Goal: Complete application form

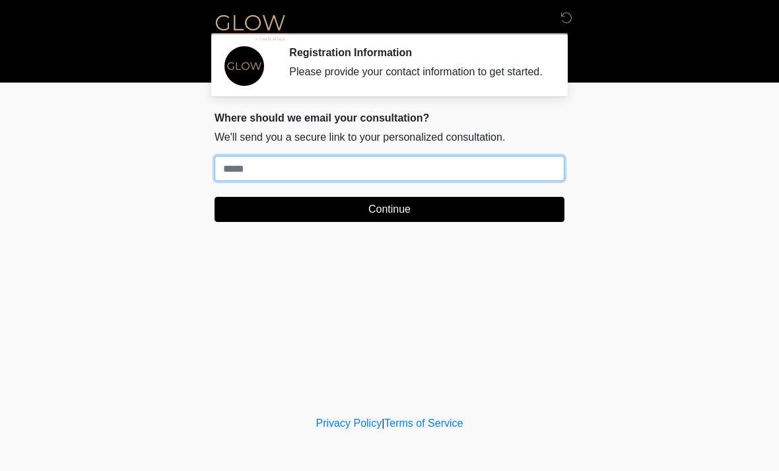
click at [229, 178] on input "Where should we email your treatment plan?" at bounding box center [390, 168] width 350 height 25
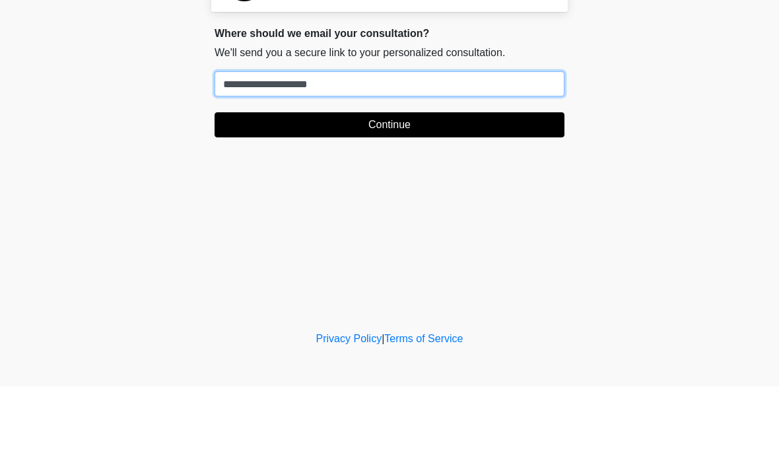
type input "**********"
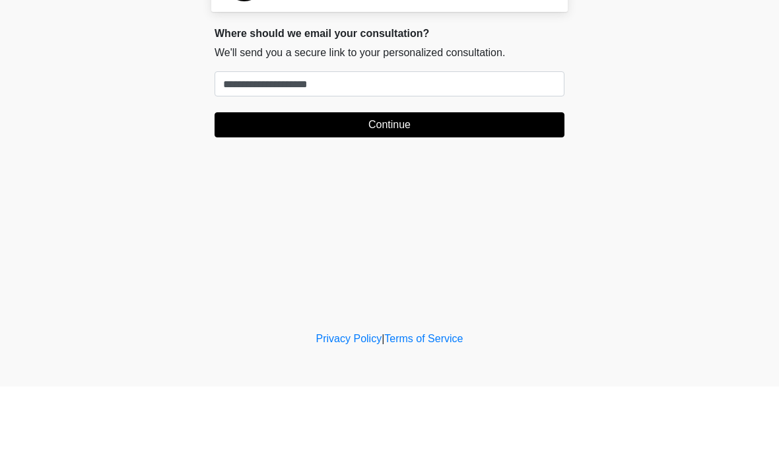
click at [401, 197] on button "Continue" at bounding box center [390, 209] width 350 height 25
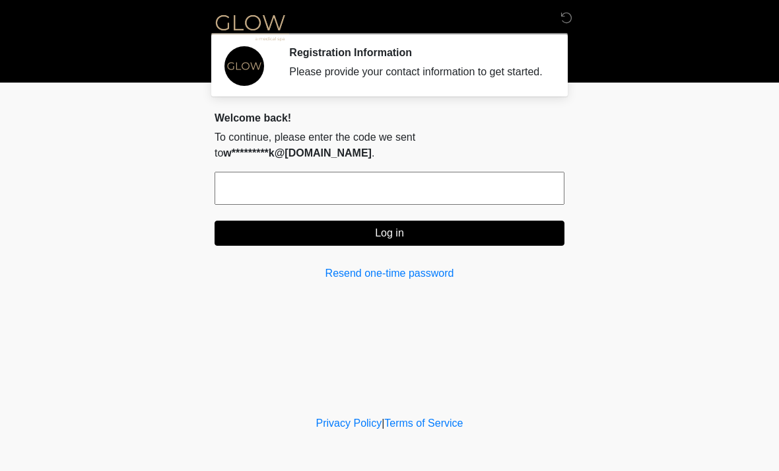
click at [258, 183] on input "text" at bounding box center [390, 188] width 350 height 33
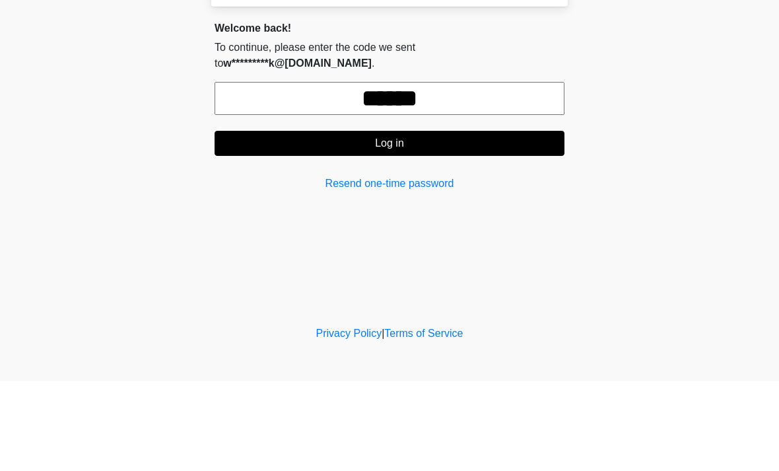
type input "******"
click at [425, 221] on button "Log in" at bounding box center [390, 233] width 350 height 25
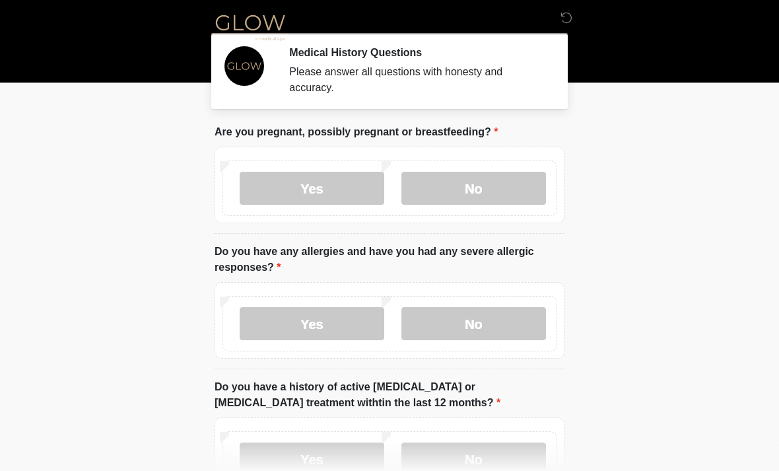
click at [474, 190] on label "No" at bounding box center [474, 188] width 145 height 33
click at [479, 324] on label "No" at bounding box center [474, 323] width 145 height 33
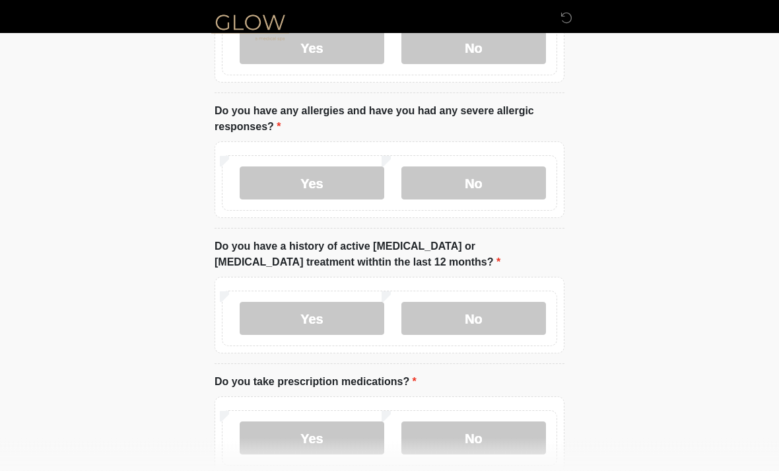
scroll to position [143, 0]
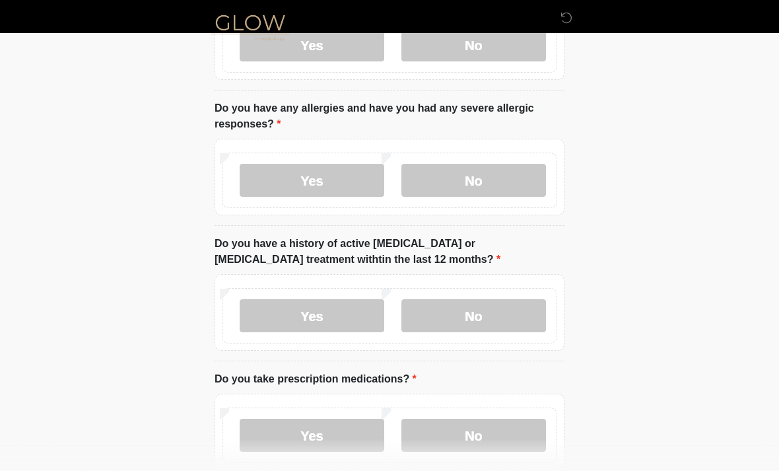
click at [483, 308] on label "No" at bounding box center [474, 315] width 145 height 33
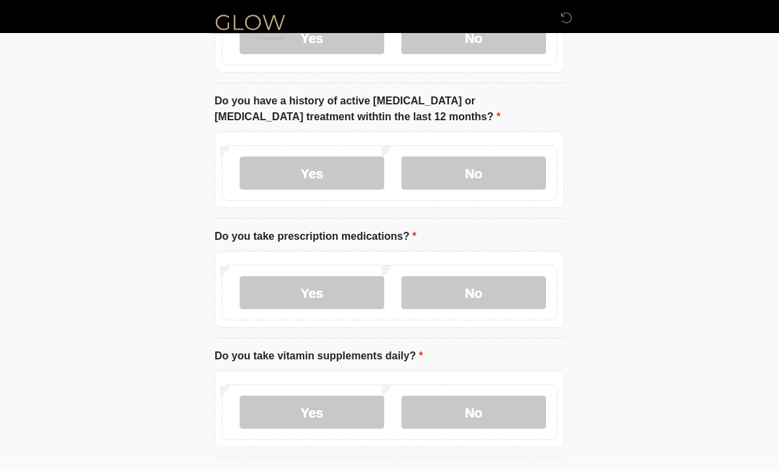
scroll to position [289, 0]
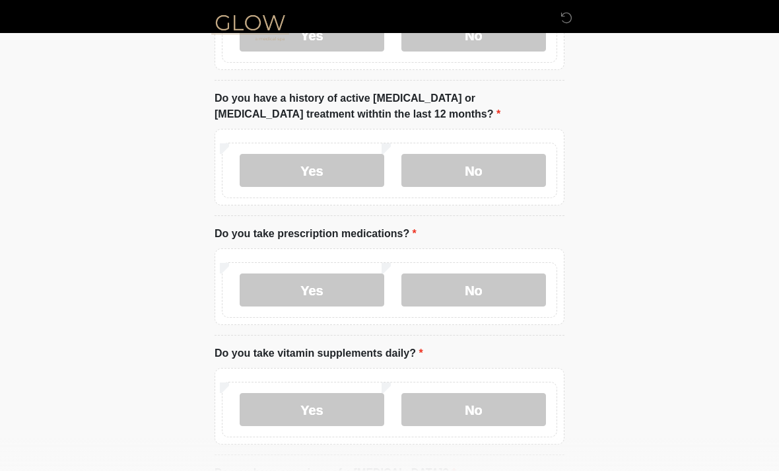
click at [320, 287] on label "Yes" at bounding box center [312, 289] width 145 height 33
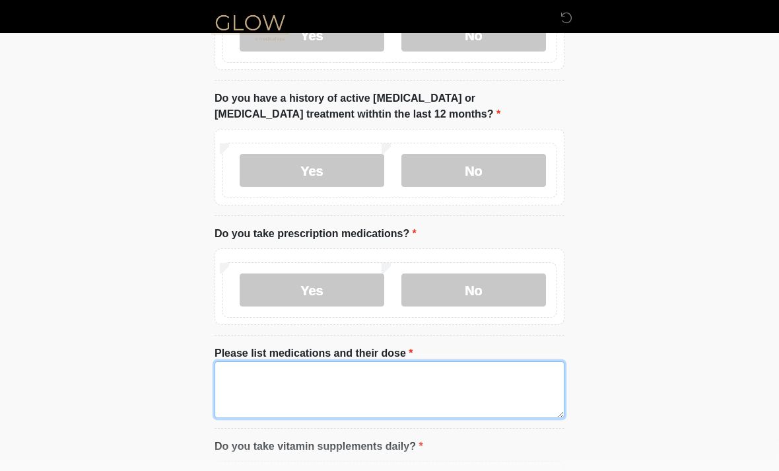
click at [236, 380] on textarea "Please list medications and their dose" at bounding box center [390, 389] width 350 height 57
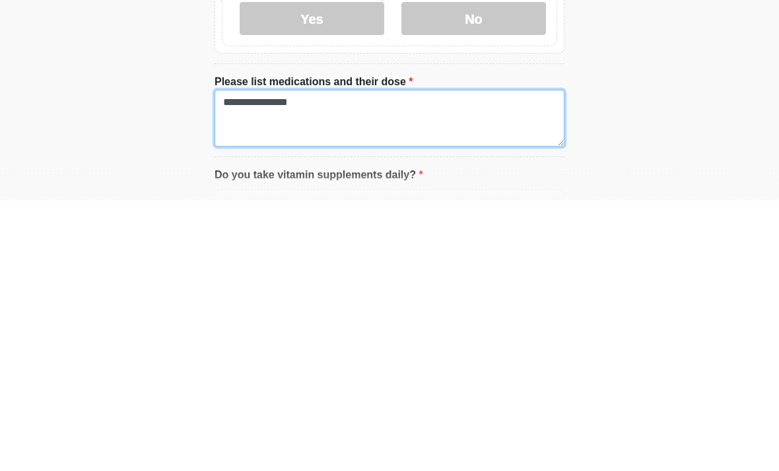
click at [321, 361] on textarea "**********" at bounding box center [390, 389] width 350 height 57
click at [349, 361] on textarea "**********" at bounding box center [390, 389] width 350 height 57
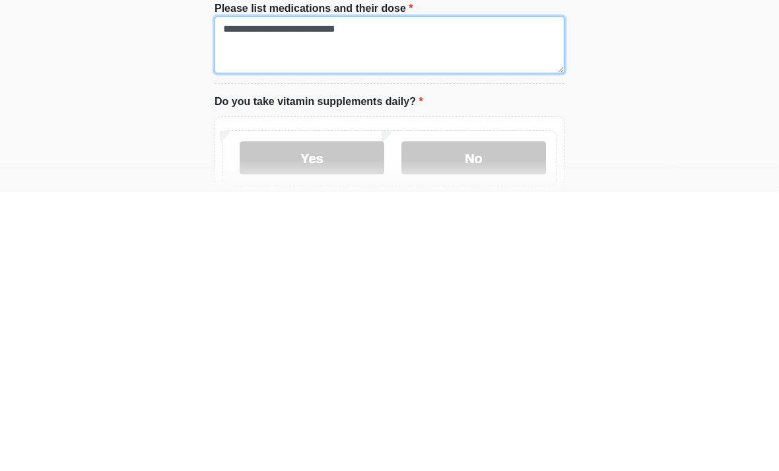
scroll to position [355, 0]
type textarea "**********"
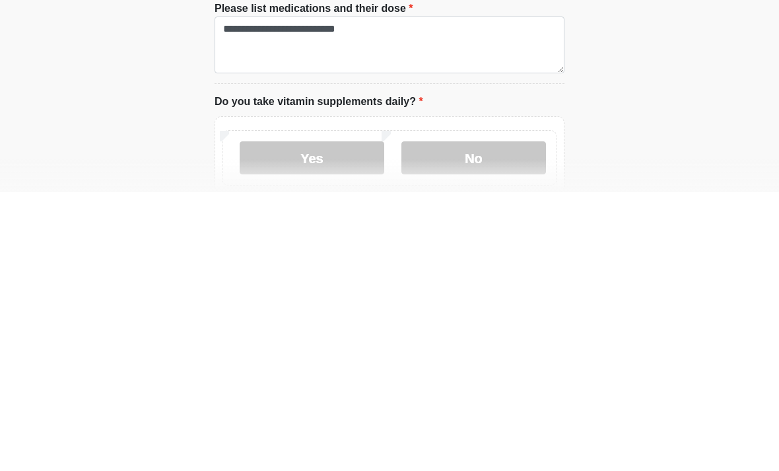
click at [469, 420] on label "No" at bounding box center [474, 436] width 145 height 33
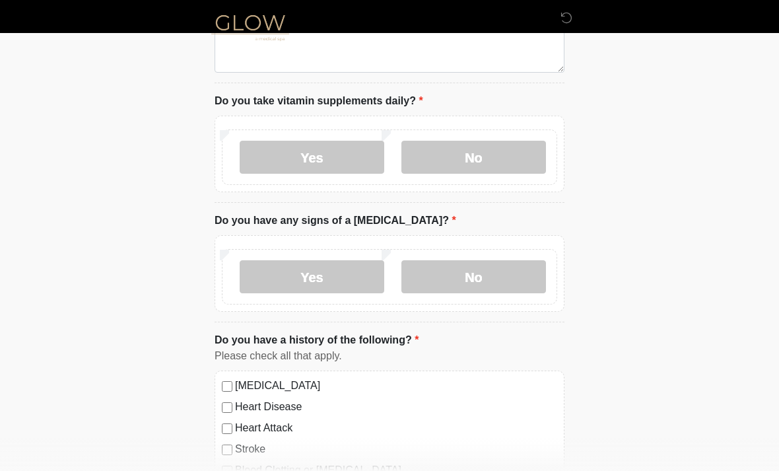
click at [476, 281] on label "No" at bounding box center [474, 276] width 145 height 33
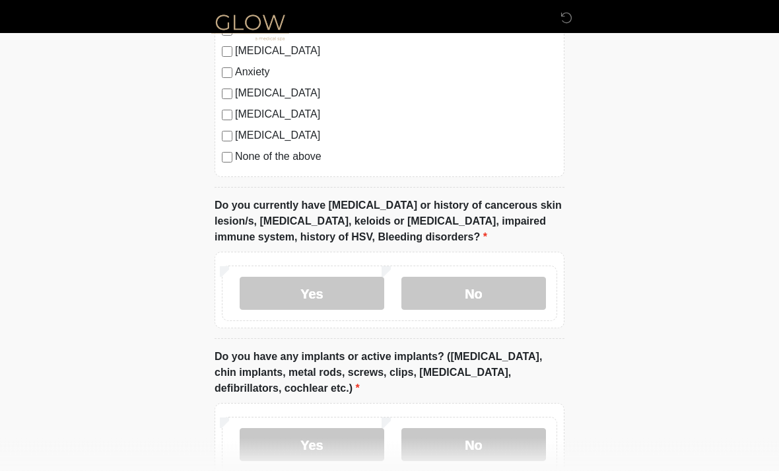
scroll to position [1098, 0]
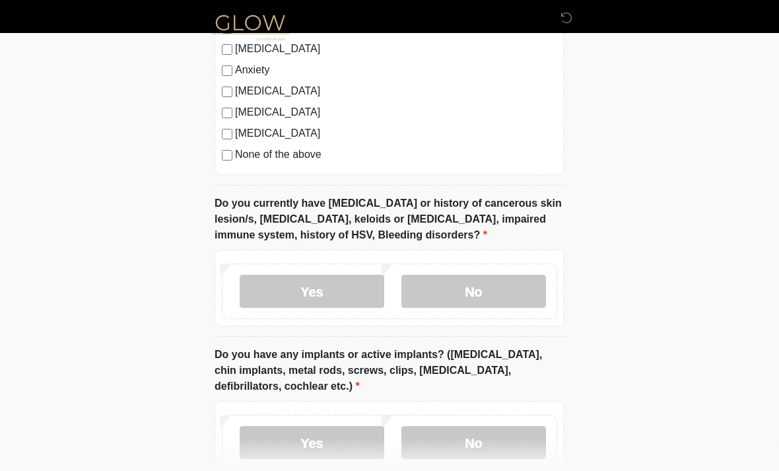
click at [479, 284] on label "No" at bounding box center [474, 291] width 145 height 33
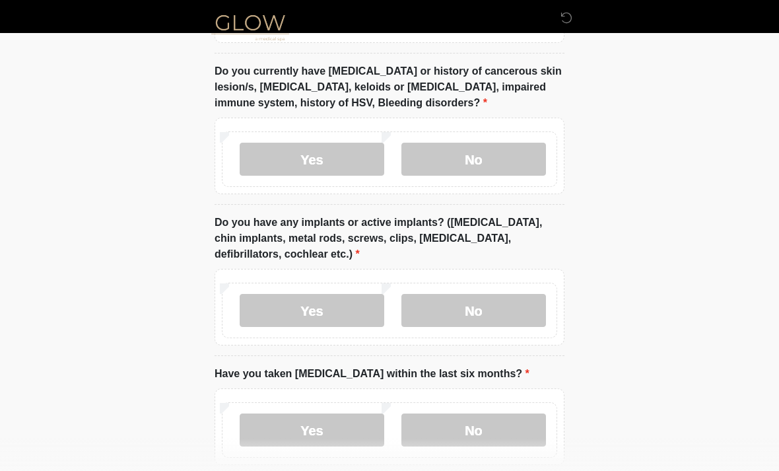
scroll to position [1232, 0]
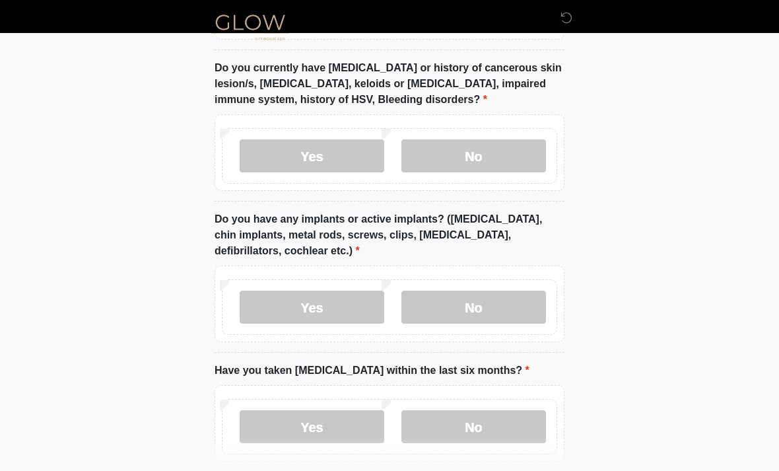
click at [319, 300] on label "Yes" at bounding box center [312, 307] width 145 height 33
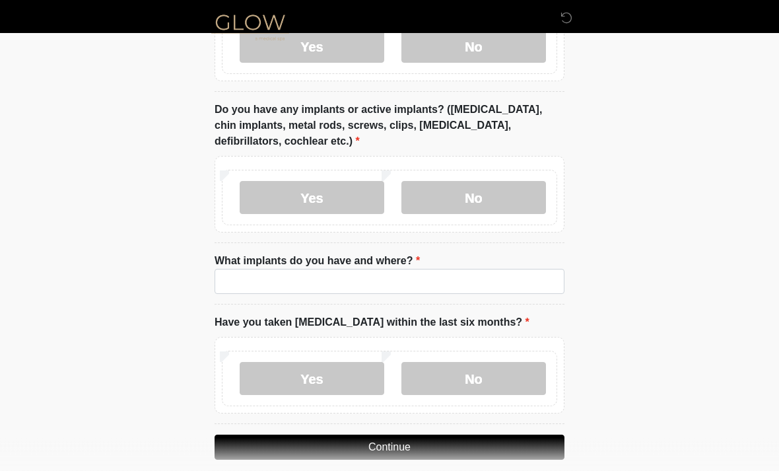
scroll to position [1346, 0]
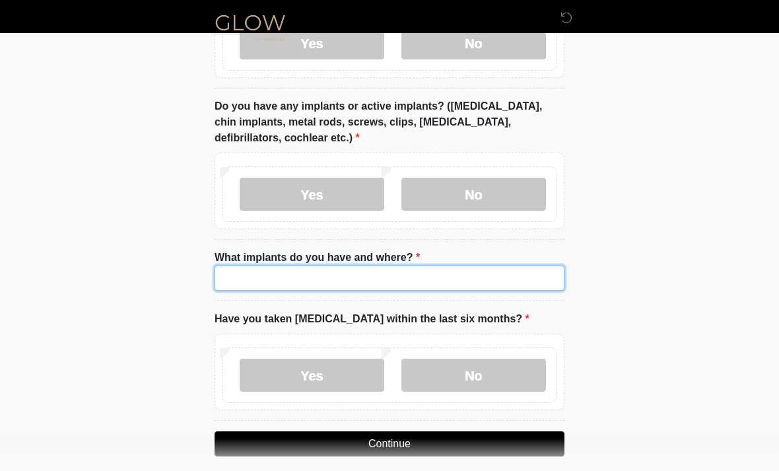
click at [236, 275] on input "What implants do you have and where?" at bounding box center [390, 277] width 350 height 25
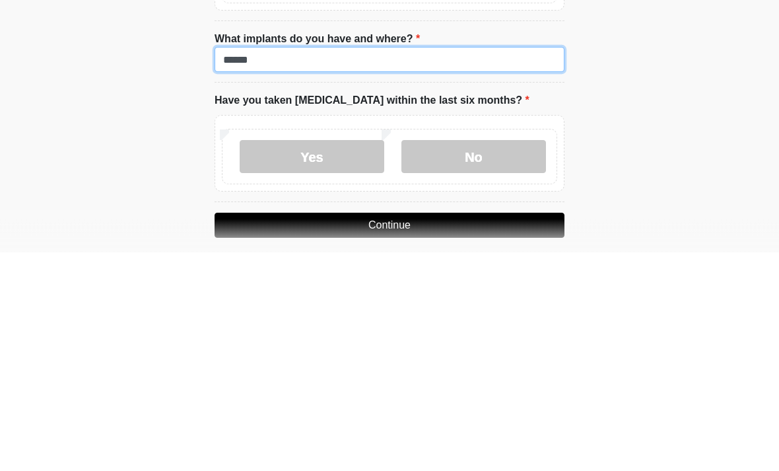
type input "******"
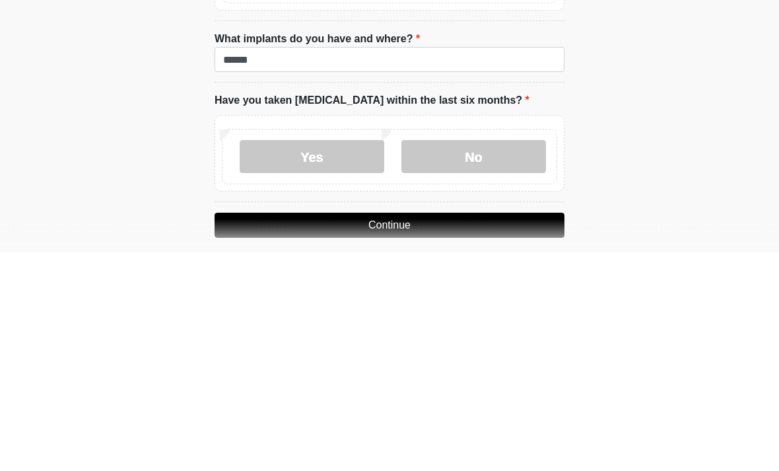
click at [473, 359] on label "No" at bounding box center [474, 375] width 145 height 33
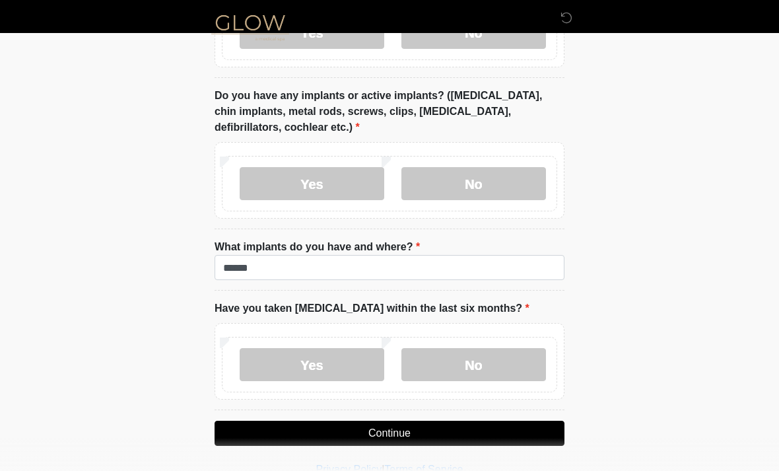
click at [366, 431] on button "Continue" at bounding box center [390, 433] width 350 height 25
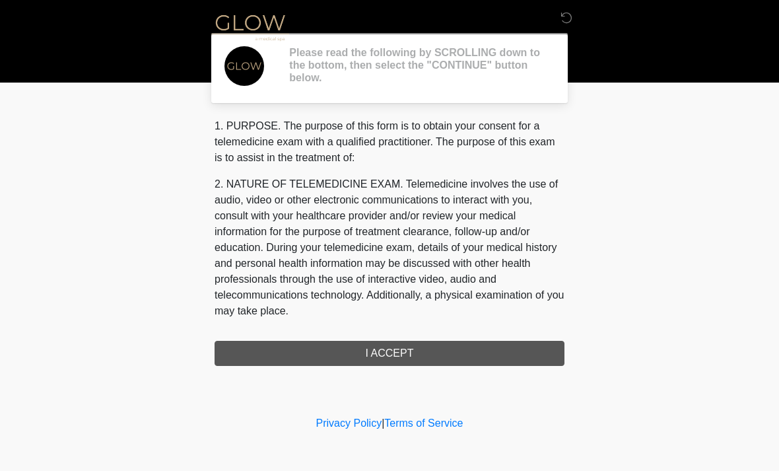
scroll to position [0, 0]
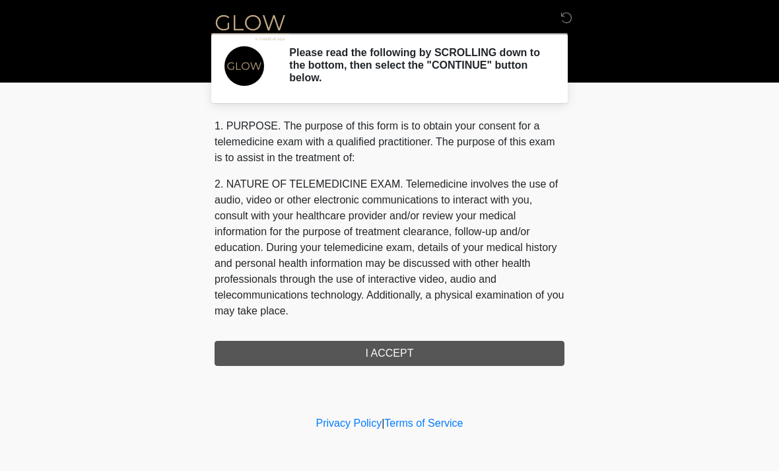
click at [396, 343] on div "1. PURPOSE. The purpose of this form is to obtain your consent for a telemedici…" at bounding box center [390, 242] width 350 height 248
click at [400, 354] on div "1. PURPOSE. The purpose of this form is to obtain your consent for a telemedici…" at bounding box center [390, 242] width 350 height 248
click at [395, 361] on div "1. PURPOSE. The purpose of this form is to obtain your consent for a telemedici…" at bounding box center [390, 242] width 350 height 248
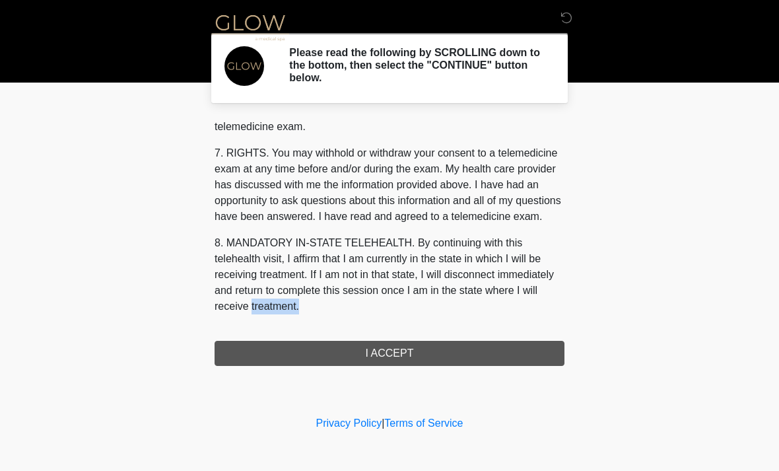
scroll to position [559, 0]
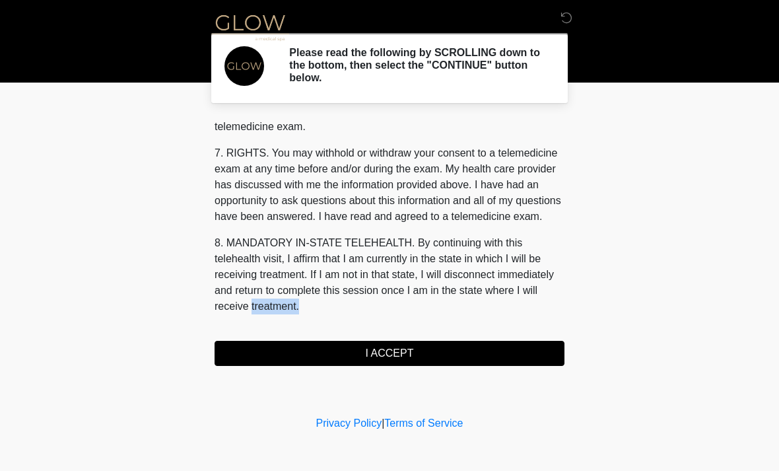
click at [391, 356] on button "I ACCEPT" at bounding box center [390, 353] width 350 height 25
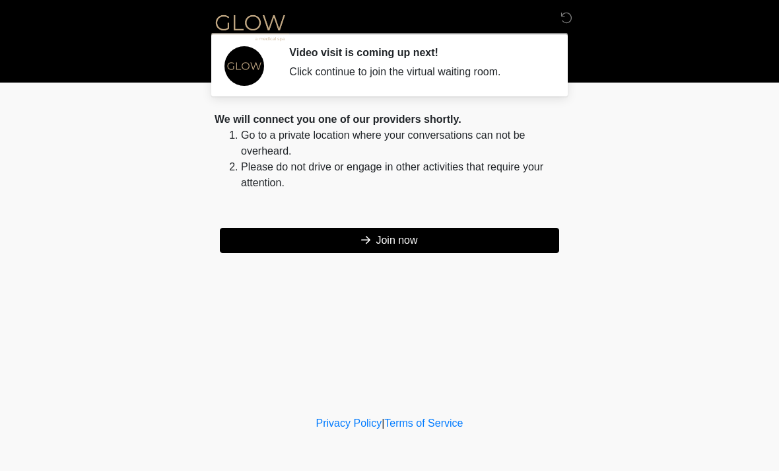
click at [392, 239] on button "Join now" at bounding box center [389, 240] width 339 height 25
